Goal: Book appointment/travel/reservation

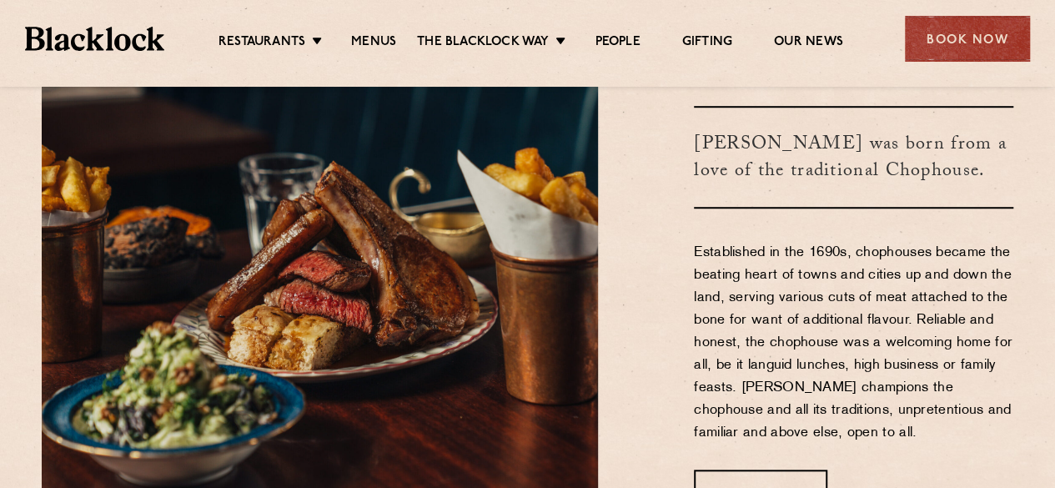
scroll to position [499, 0]
click at [960, 44] on div "Book Now" at bounding box center [967, 39] width 125 height 46
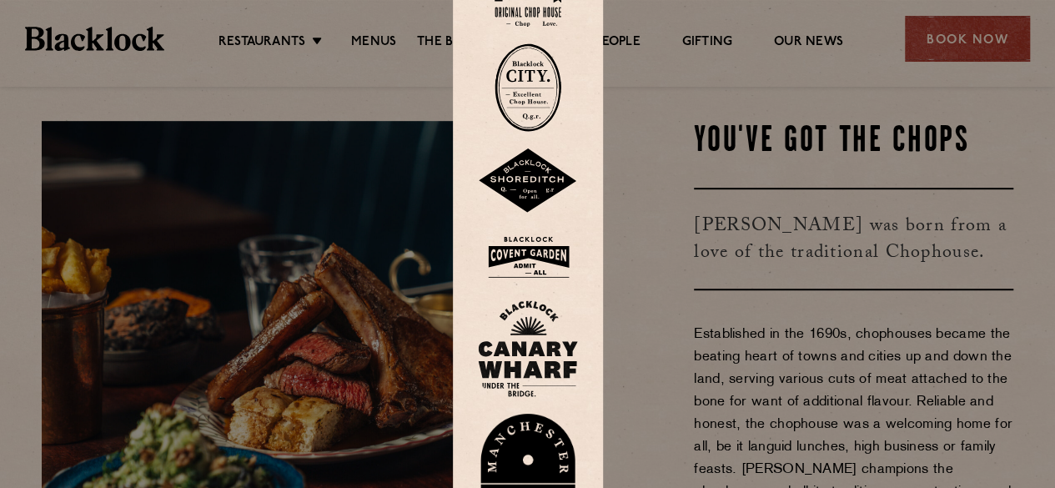
scroll to position [417, 0]
click at [555, 188] on img at bounding box center [528, 180] width 100 height 65
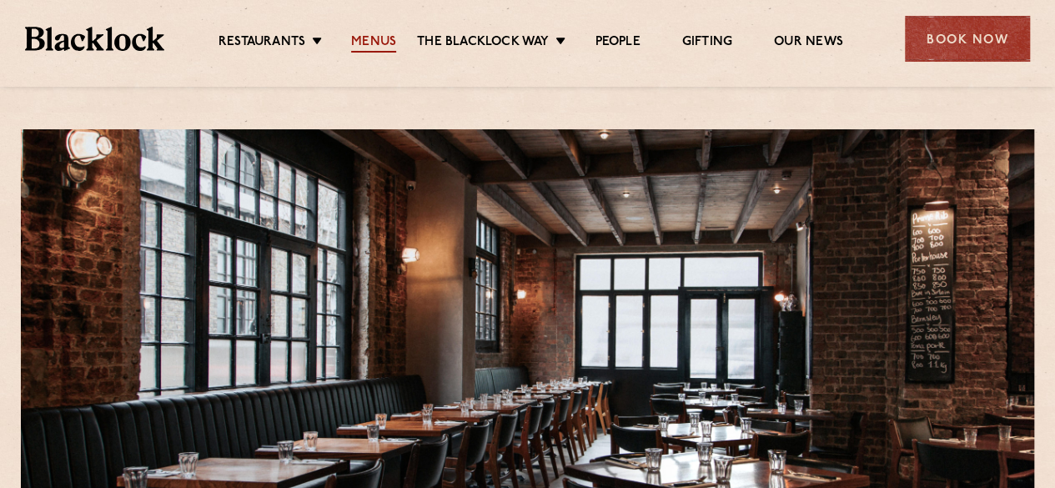
click at [373, 37] on link "Menus" at bounding box center [373, 43] width 45 height 18
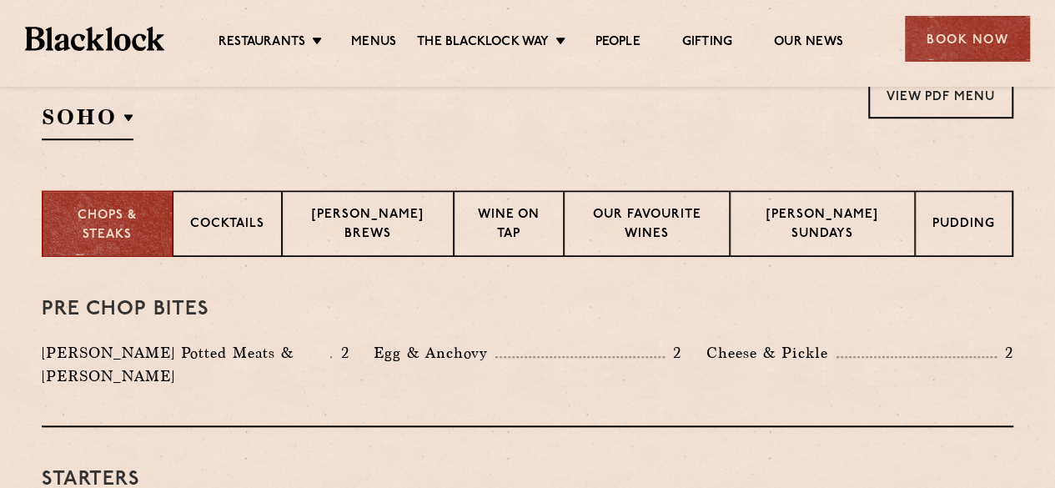
scroll to position [583, 0]
click at [817, 200] on div "[PERSON_NAME] Sundays" at bounding box center [821, 222] width 185 height 67
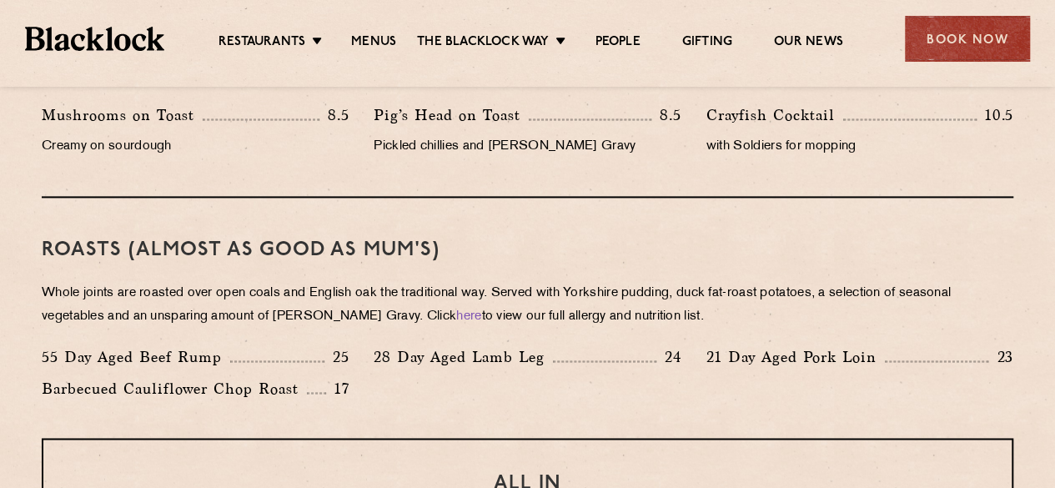
scroll to position [1075, 0]
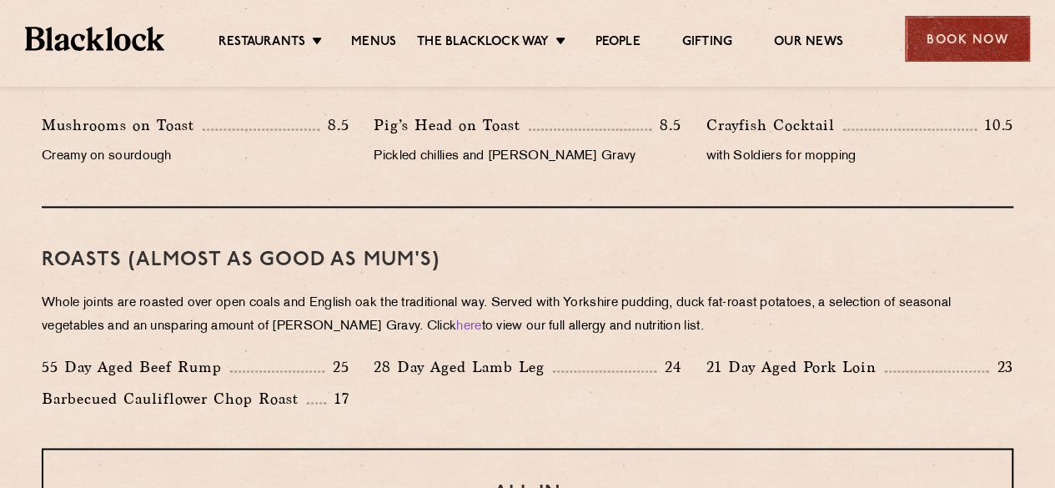
click at [969, 36] on div "Book Now" at bounding box center [967, 39] width 125 height 46
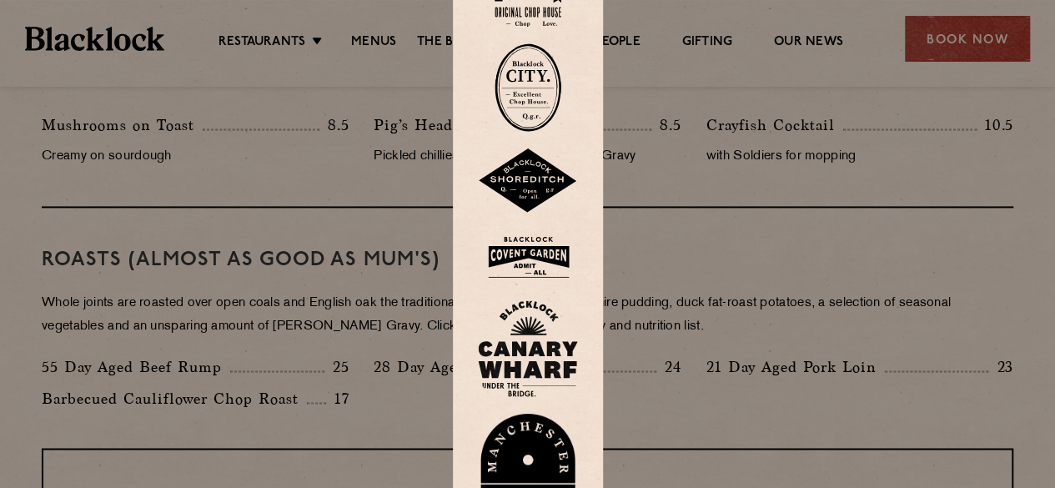
click at [532, 166] on img at bounding box center [528, 180] width 100 height 65
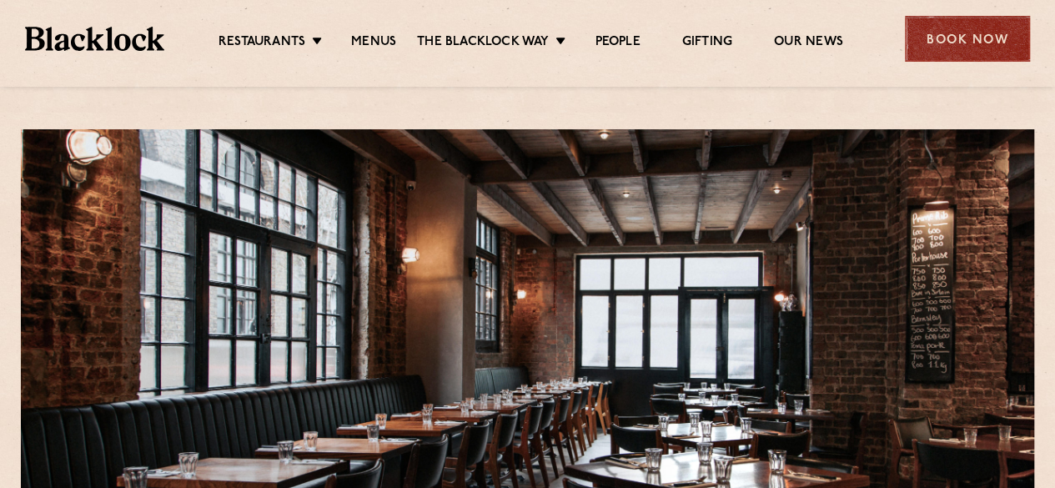
click at [946, 36] on div "Book Now" at bounding box center [967, 39] width 125 height 46
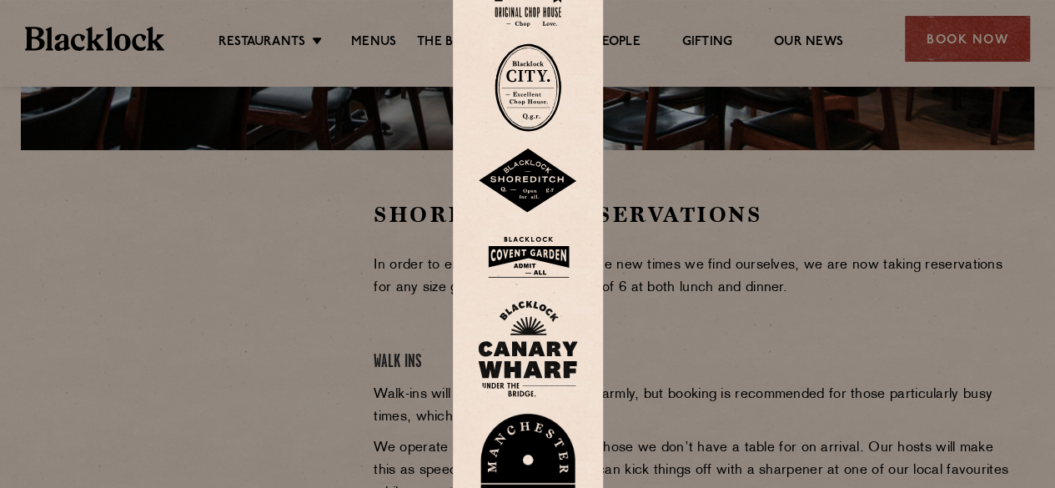
scroll to position [452, 0]
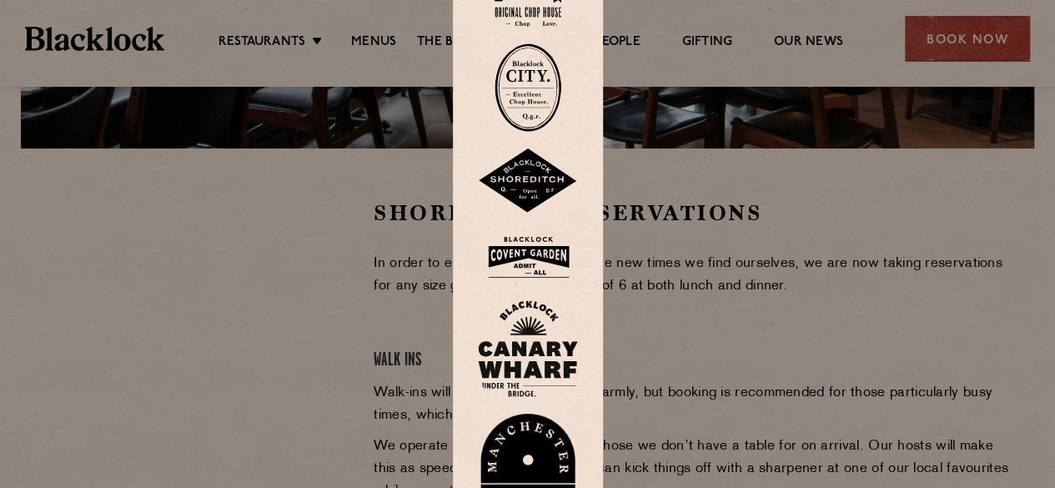
click at [539, 169] on img at bounding box center [528, 180] width 100 height 65
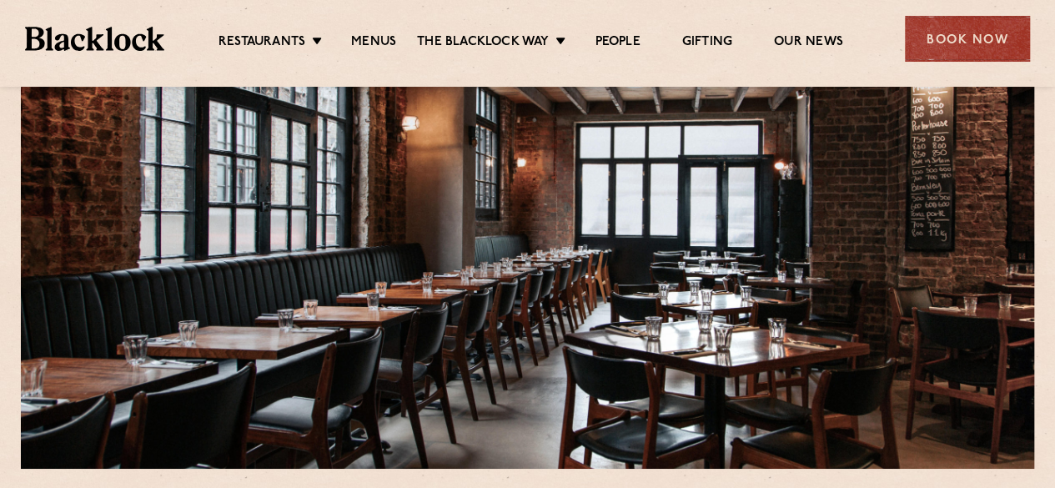
scroll to position [126, 0]
